Goal: Book appointment/travel/reservation

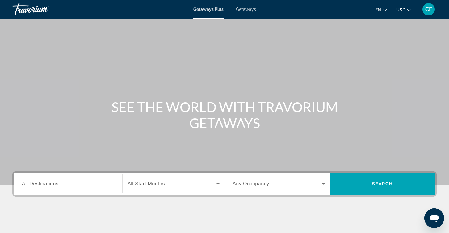
click at [58, 179] on div "Search widget" at bounding box center [68, 184] width 92 height 18
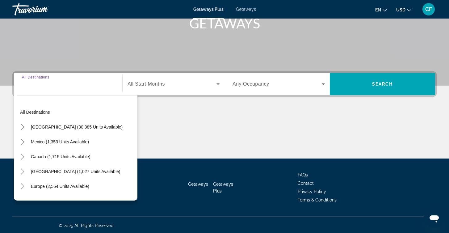
scroll to position [101, 0]
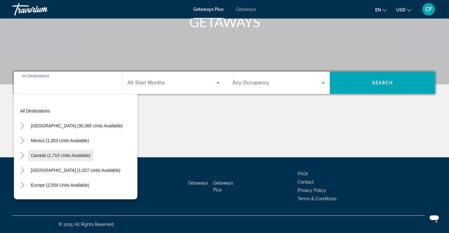
click at [68, 154] on span "Canada (1,715 units available)" at bounding box center [61, 155] width 60 height 5
type input "**********"
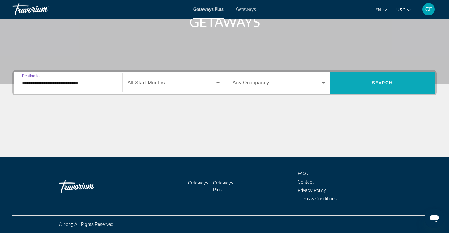
click at [385, 87] on span "Search widget" at bounding box center [382, 82] width 105 height 15
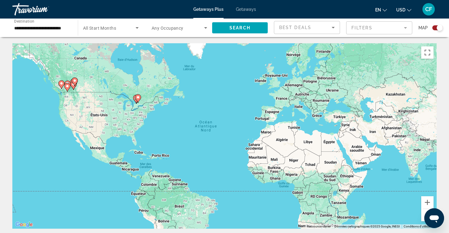
click at [76, 82] on image "Main content" at bounding box center [75, 81] width 4 height 4
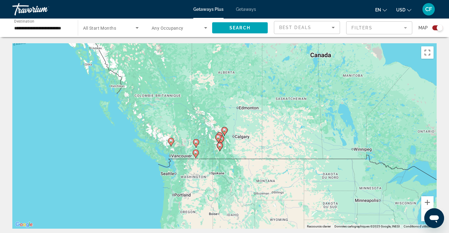
click at [223, 131] on image "Main content" at bounding box center [225, 130] width 4 height 4
type input "**********"
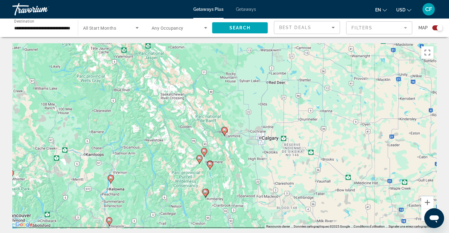
click at [225, 131] on image "Main content" at bounding box center [225, 130] width 4 height 4
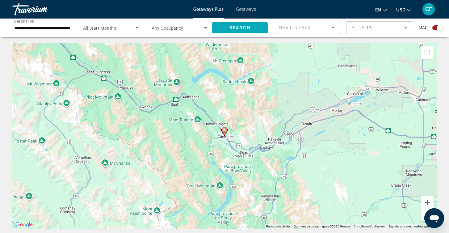
click at [236, 32] on span "Search widget" at bounding box center [240, 27] width 56 height 15
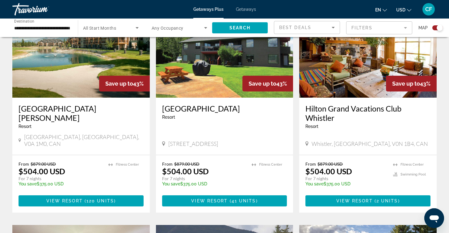
scroll to position [253, 0]
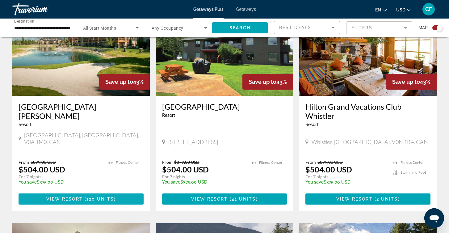
click at [91, 196] on span "120 units" at bounding box center [100, 198] width 27 height 5
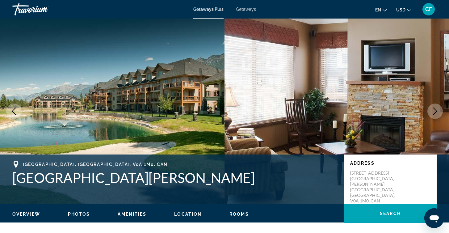
click at [442, 111] on button "Next image" at bounding box center [435, 111] width 15 height 15
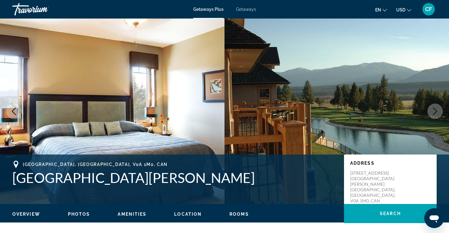
click at [437, 110] on icon "Next image" at bounding box center [435, 111] width 7 height 7
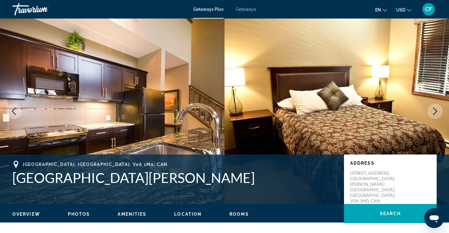
click at [341, 98] on img "Main content" at bounding box center [337, 111] width 225 height 185
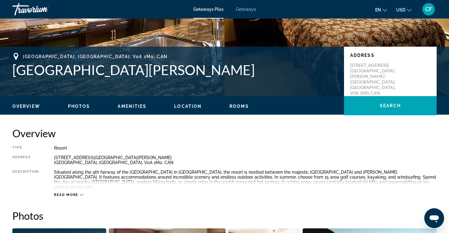
click at [76, 108] on span "Photos" at bounding box center [79, 106] width 22 height 5
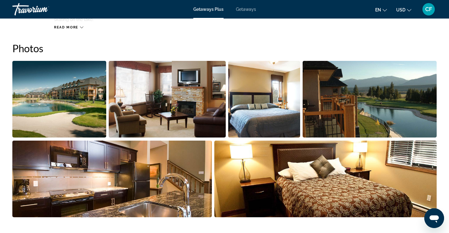
click at [40, 85] on img "Open full-screen image slider" at bounding box center [59, 99] width 94 height 77
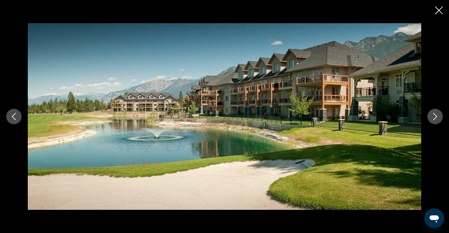
click at [438, 10] on icon "Close slideshow" at bounding box center [439, 10] width 8 height 8
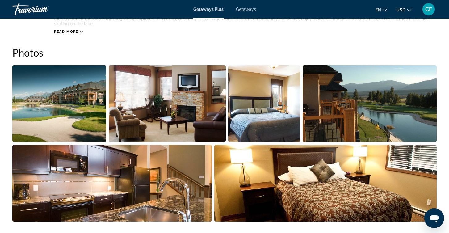
scroll to position [269, 0]
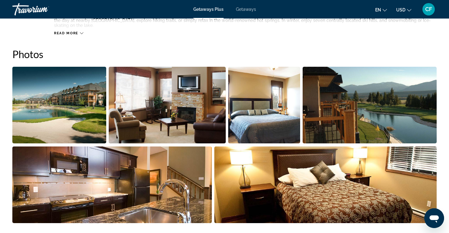
click at [365, 112] on img "Open full-screen image slider" at bounding box center [370, 105] width 134 height 77
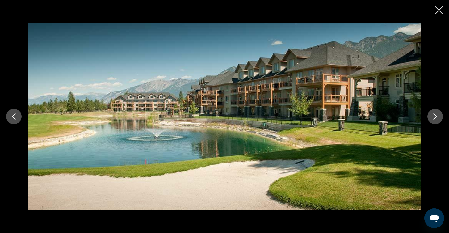
click at [442, 116] on button "Next image" at bounding box center [435, 116] width 15 height 15
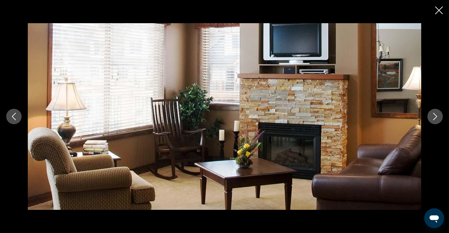
click at [440, 115] on button "Next image" at bounding box center [435, 116] width 15 height 15
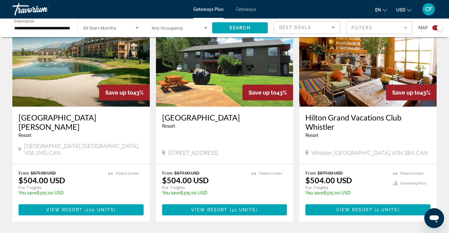
scroll to position [243, 0]
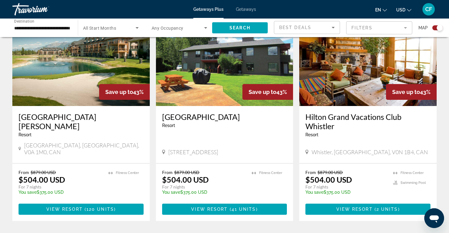
click at [91, 170] on div "From $879.00 USD $504.00 USD For 7 nights You save $375.00 USD temp" at bounding box center [61, 184] width 84 height 29
click at [78, 118] on h3 "[GEOGRAPHIC_DATA][PERSON_NAME]" at bounding box center [81, 121] width 125 height 19
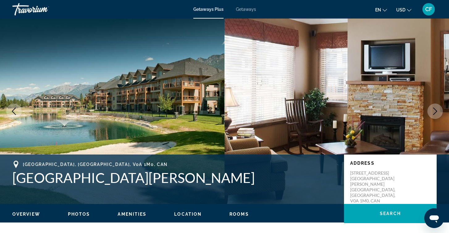
click at [380, 8] on span "en" at bounding box center [378, 9] width 6 height 5
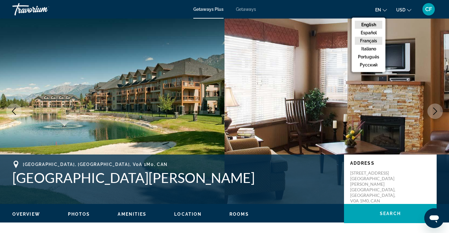
click at [367, 41] on button "Français" at bounding box center [368, 41] width 27 height 8
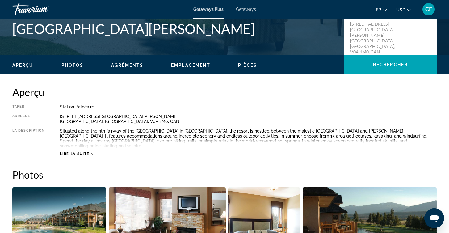
scroll to position [149, 0]
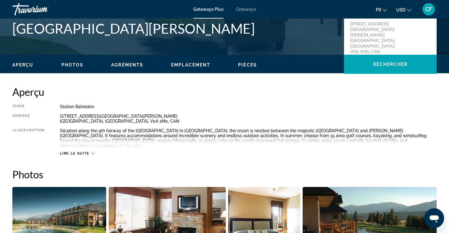
click at [86, 151] on span "Lire la suite" at bounding box center [74, 153] width 29 height 4
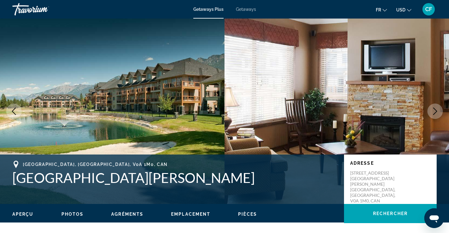
scroll to position [0, 0]
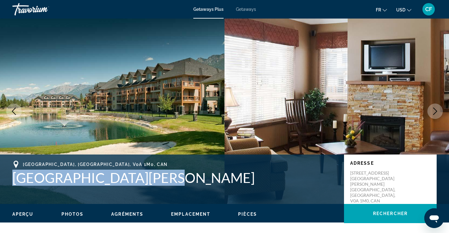
drag, startPoint x: 162, startPoint y: 175, endPoint x: 0, endPoint y: 177, distance: 161.9
click at [0, 177] on div "[GEOGRAPHIC_DATA], [GEOGRAPHIC_DATA][PERSON_NAME] Adresse [STREET_ADDRESS][GEOG…" at bounding box center [224, 179] width 449 height 37
copy h1 "[GEOGRAPHIC_DATA][PERSON_NAME]"
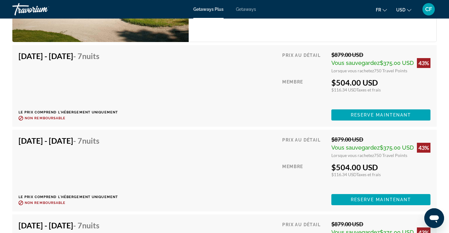
scroll to position [1171, 0]
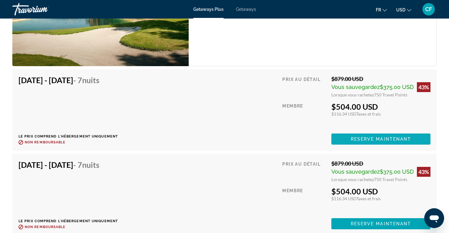
click at [378, 137] on span "Reserve maintenant" at bounding box center [381, 139] width 61 height 5
